Goal: Use online tool/utility: Utilize a website feature to perform a specific function

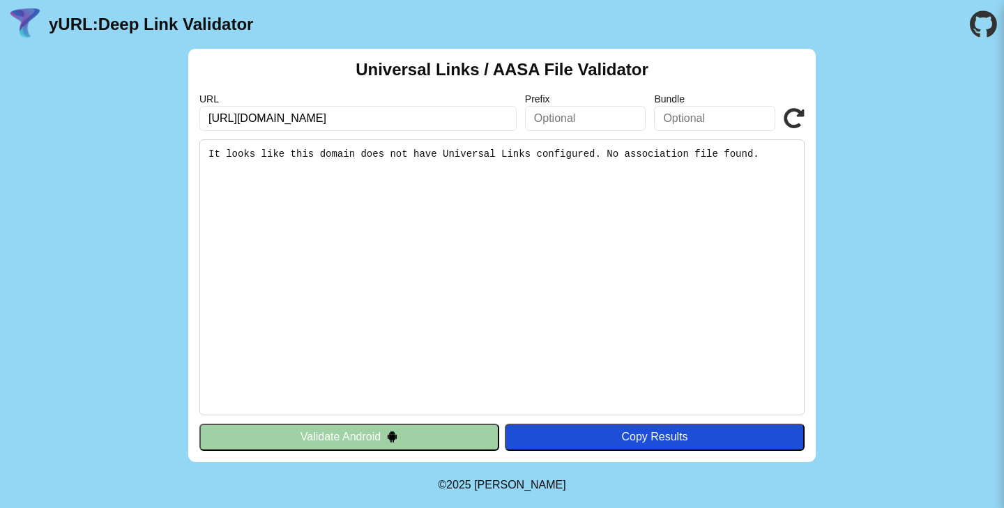
click at [784, 112] on icon at bounding box center [794, 118] width 21 height 21
click at [351, 114] on input "[URL][DOMAIN_NAME]" at bounding box center [357, 118] width 317 height 25
type input "у"
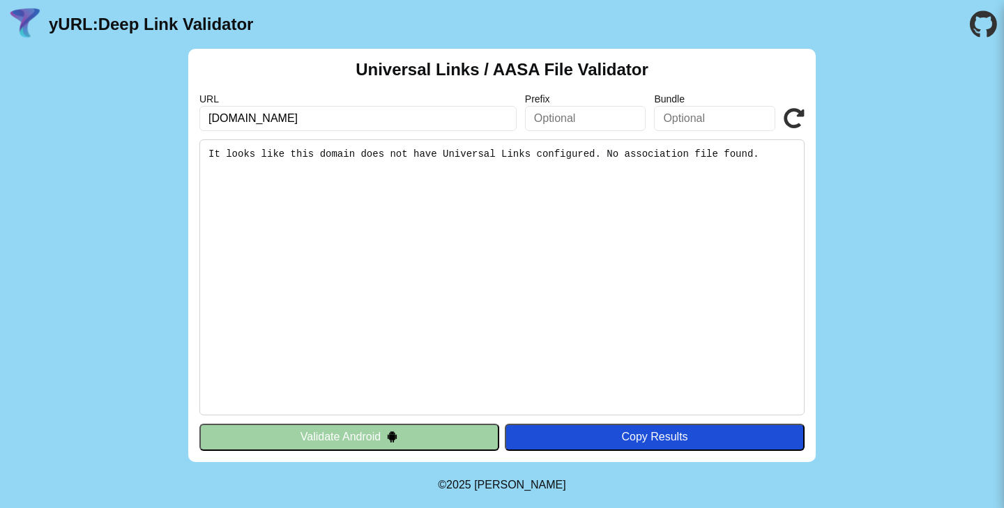
type input "elemis.ru"
click at [792, 112] on icon at bounding box center [794, 118] width 21 height 21
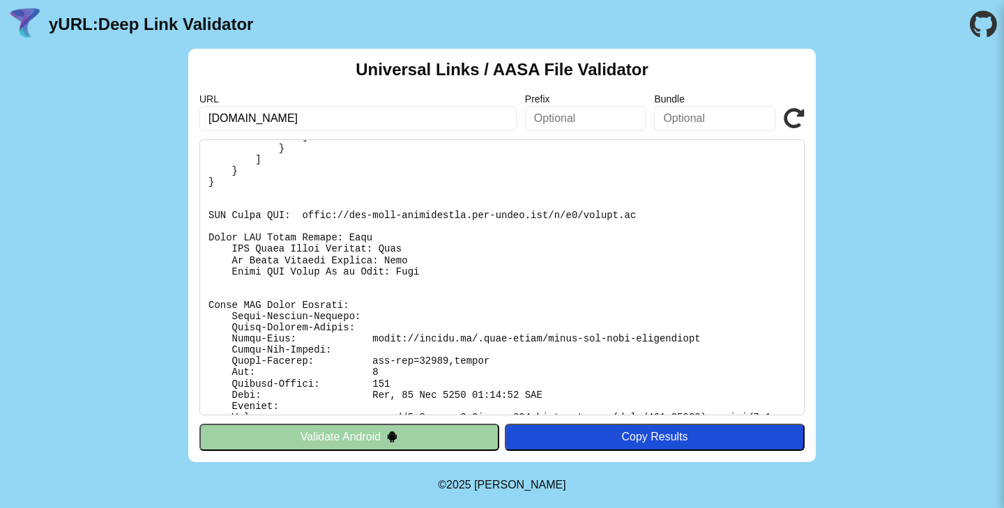
scroll to position [201, 0]
